Goal: Information Seeking & Learning: Find specific fact

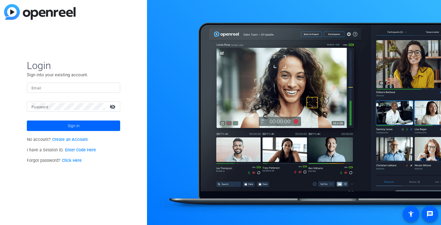
click at [99, 90] on input "Email" at bounding box center [73, 87] width 84 height 7
type input "ariel.segal@orbia.com"
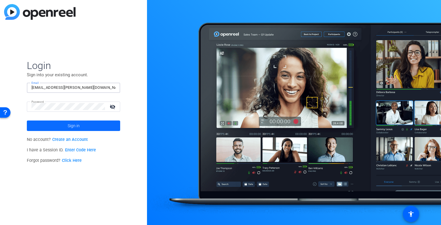
click at [105, 123] on span at bounding box center [73, 126] width 93 height 14
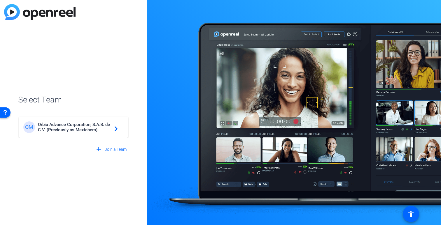
click at [91, 127] on span "Orbia Advance Corporation, S.A.B. de C.V. (Previously as Mexichem)" at bounding box center [74, 127] width 73 height 10
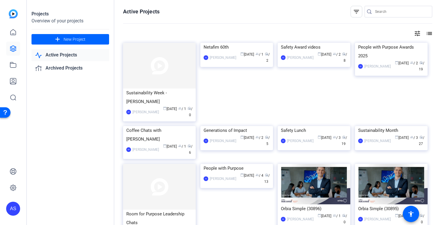
click at [389, 39] on div "Active Projects filter_list tune list Sustainability Week - Tania Rabasa RP Roc…" at bounding box center [277, 112] width 327 height 225
click at [229, 52] on div "Netafim 60th" at bounding box center [237, 47] width 66 height 9
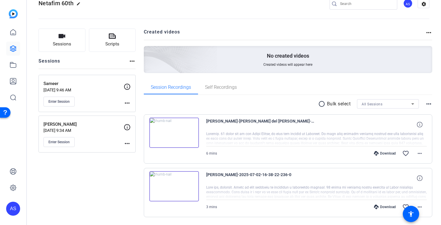
scroll to position [32, 0]
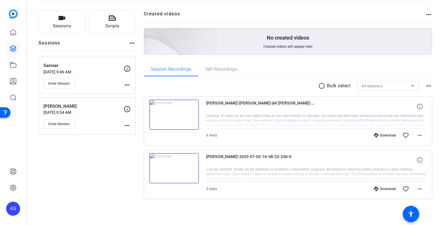
click at [183, 165] on img at bounding box center [174, 168] width 50 height 30
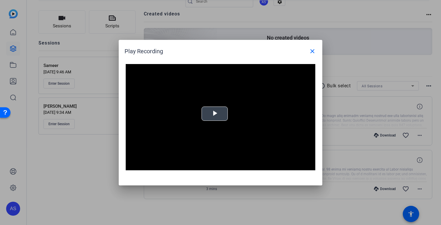
click at [215, 114] on span "Video Player" at bounding box center [215, 114] width 0 height 0
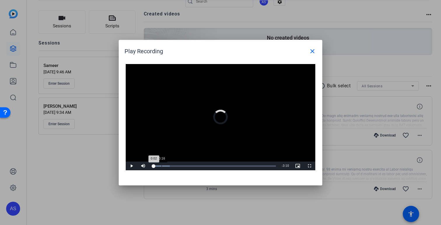
click at [162, 168] on div "Loaded : 14.47% 0:16 0:02" at bounding box center [214, 166] width 130 height 9
click at [165, 167] on div "Loaded : 22.80% 0:19 0:16" at bounding box center [214, 166] width 130 height 9
click at [176, 166] on div "Loaded : 22.80% 0:38 0:22" at bounding box center [214, 166] width 124 height 1
click at [183, 166] on div "Loaded : 33.85% 0:48 0:40" at bounding box center [214, 166] width 124 height 1
click at [192, 166] on div "Loaded : 41.92% 1:01 0:53" at bounding box center [214, 166] width 124 height 1
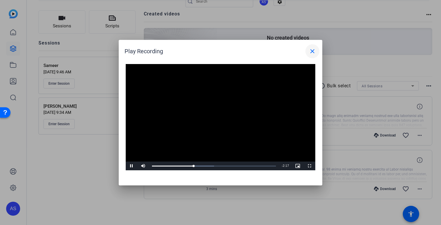
click at [311, 50] on mat-icon "close" at bounding box center [312, 51] width 7 height 7
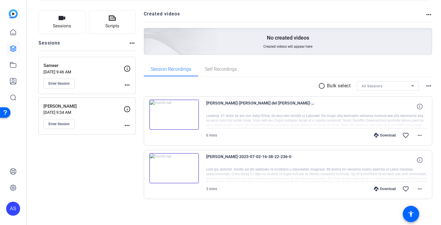
click at [171, 111] on img at bounding box center [174, 115] width 50 height 30
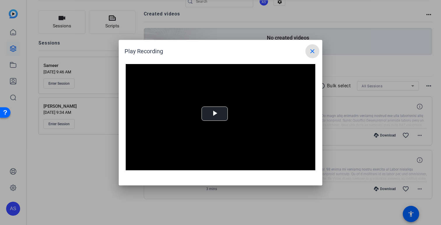
click at [313, 50] on mat-icon "close" at bounding box center [312, 51] width 7 height 7
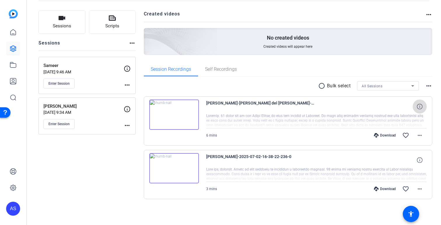
click at [418, 113] on span at bounding box center [420, 107] width 14 height 14
click at [420, 132] on mat-icon "more_horiz" at bounding box center [419, 135] width 7 height 7
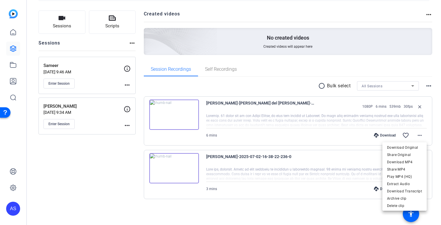
click at [118, 148] on div at bounding box center [220, 112] width 441 height 225
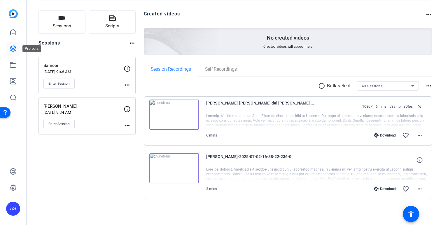
click at [16, 50] on icon at bounding box center [13, 48] width 7 height 7
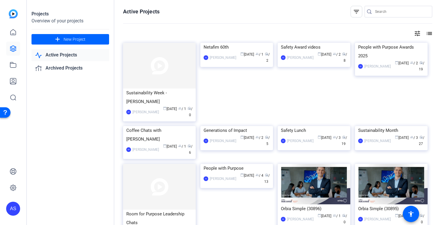
click at [382, 14] on input "Search" at bounding box center [401, 11] width 52 height 7
type input "ש"
type input "g"
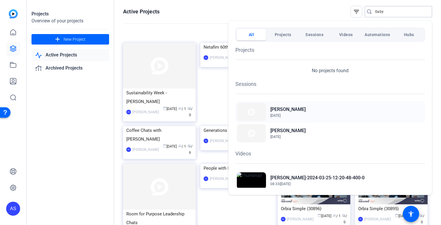
type input "Gaby"
click at [302, 111] on h2 "[PERSON_NAME]" at bounding box center [287, 109] width 35 height 7
click at [197, 12] on div at bounding box center [220, 112] width 441 height 225
